Goal: Information Seeking & Learning: Learn about a topic

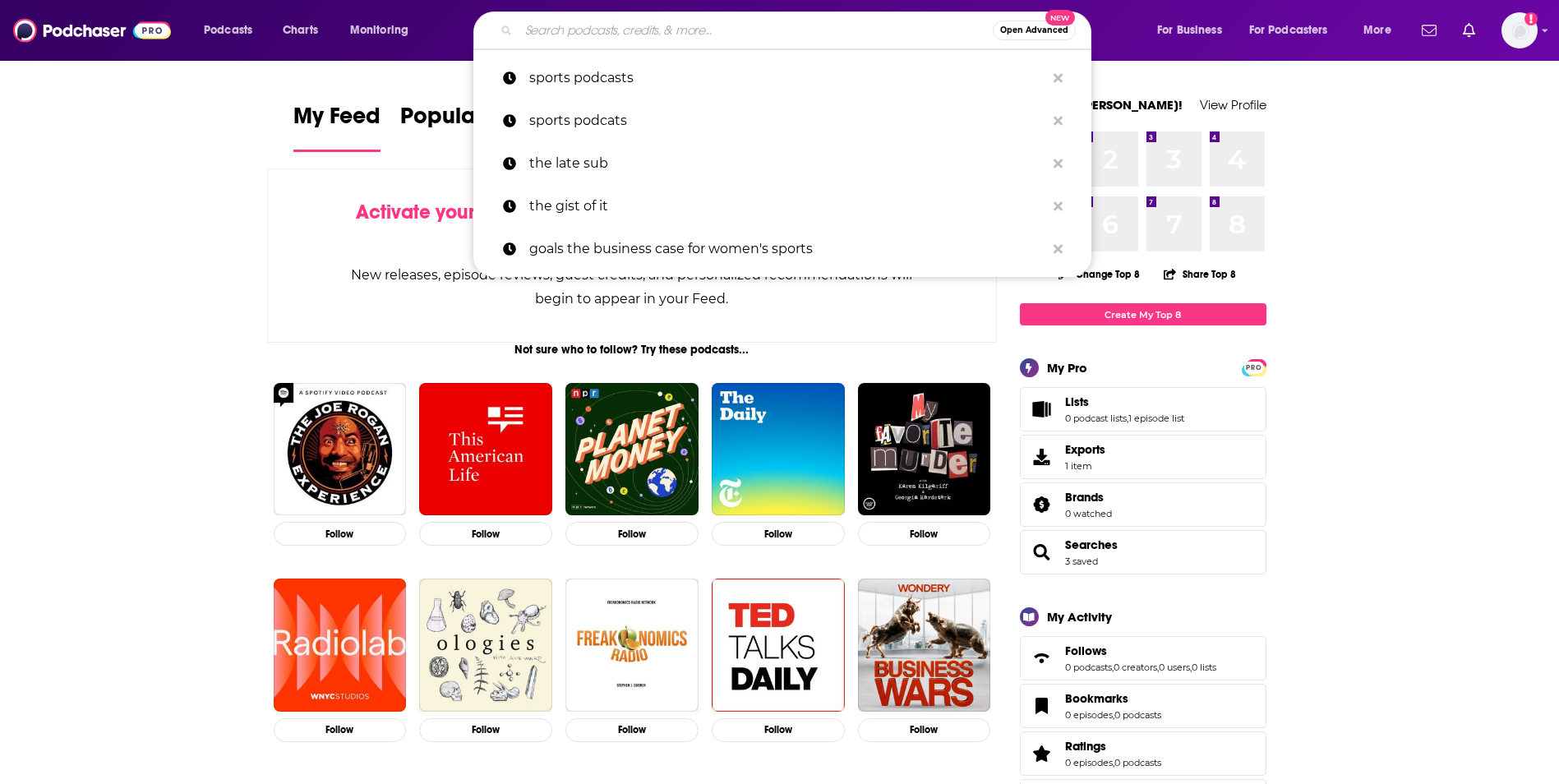
click at [584, 34] on input "Search podcasts, credits, & more..." at bounding box center [756, 30] width 474 height 26
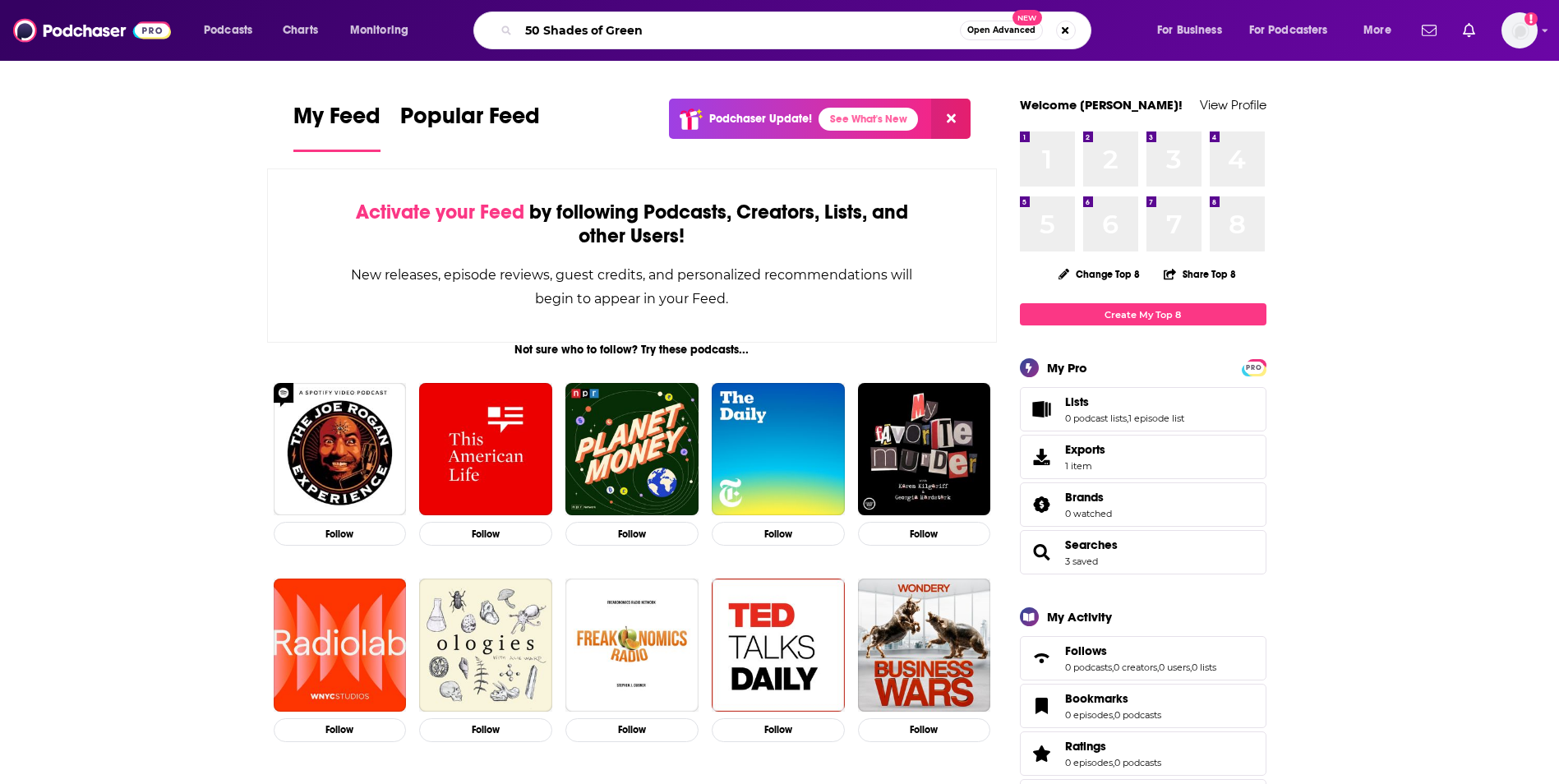
type input "50 Shades of Green"
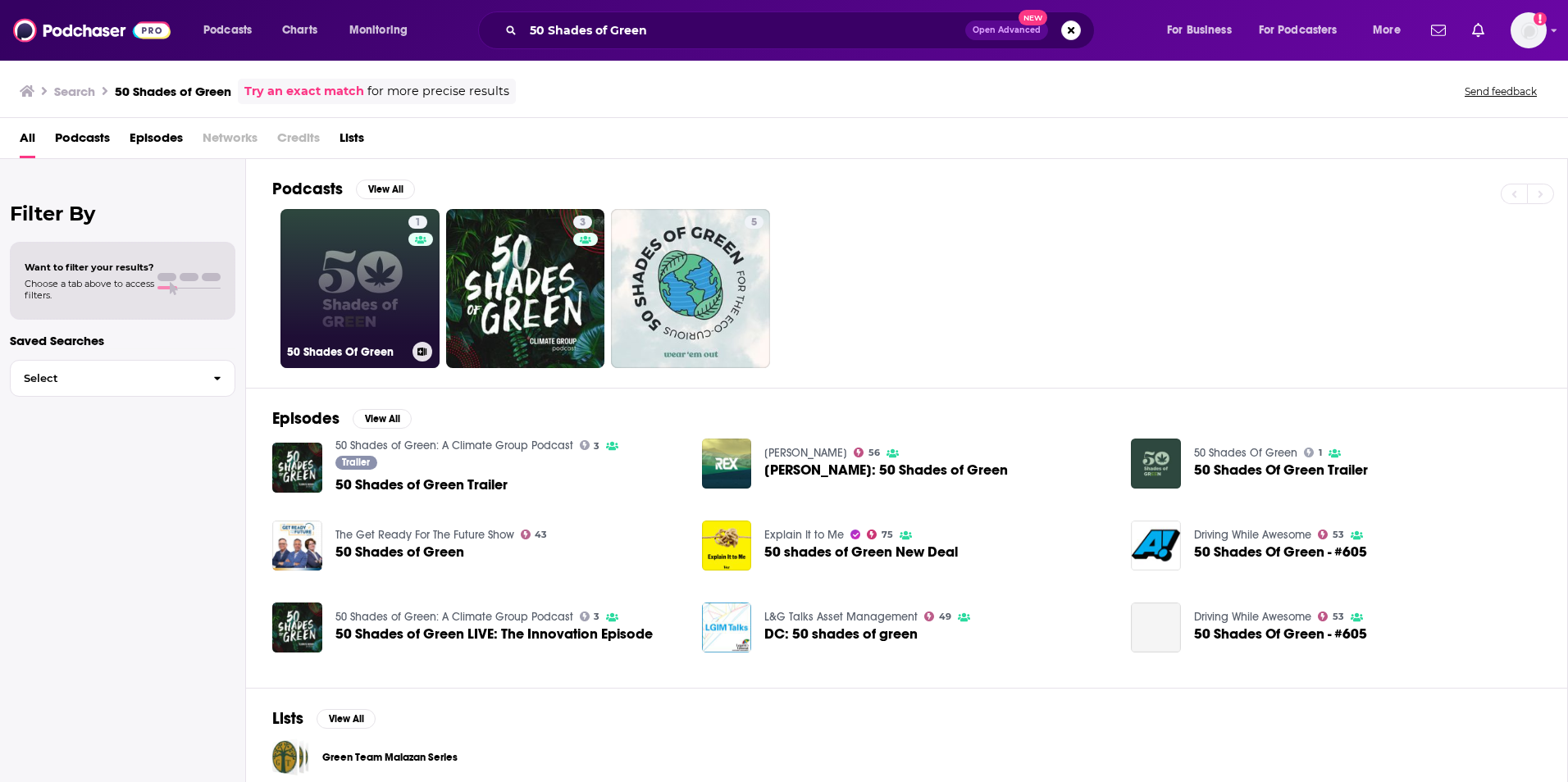
click at [395, 303] on link "1 50 Shades Of Green" at bounding box center [359, 289] width 159 height 159
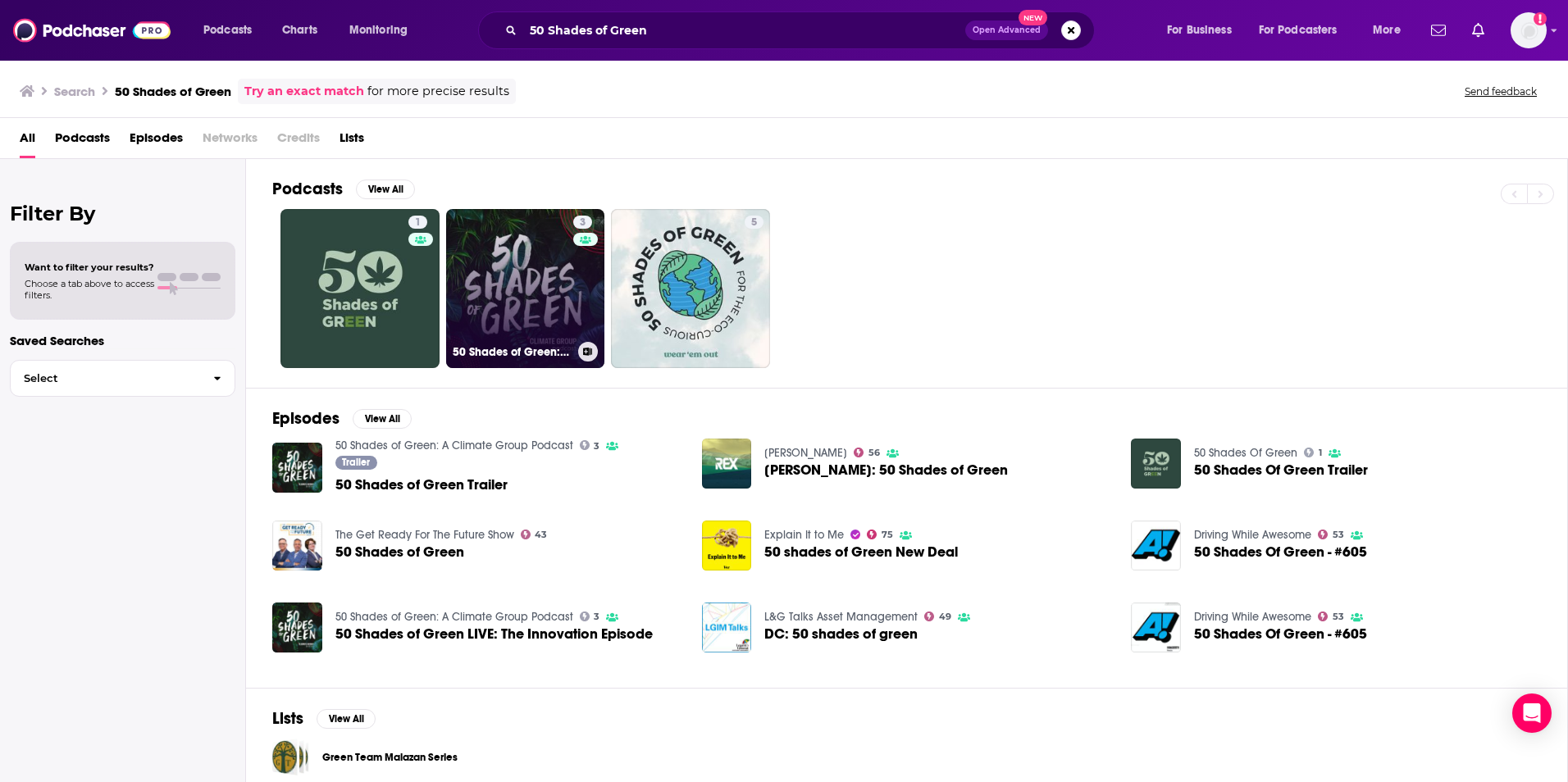
click at [513, 277] on link "3 50 Shades of Green: A Climate Group Podcast" at bounding box center [525, 289] width 159 height 159
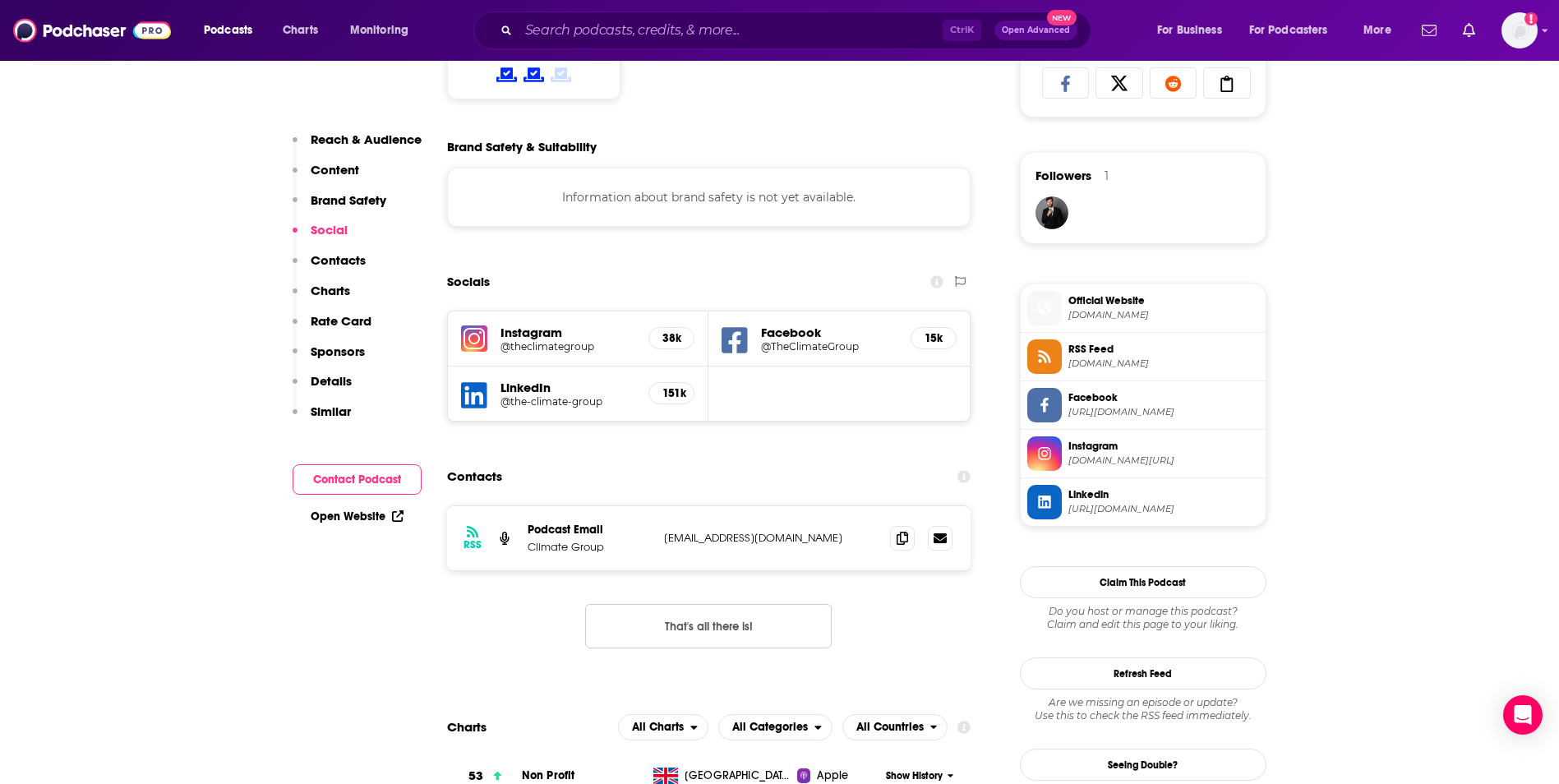
scroll to position [1112, 0]
